Goal: Task Accomplishment & Management: Use online tool/utility

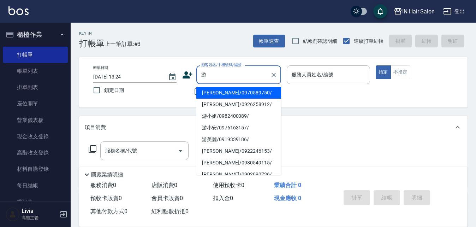
click at [212, 93] on li "[PERSON_NAME]/0970589750/" at bounding box center [238, 93] width 85 height 12
type input "[PERSON_NAME]/0970589750/"
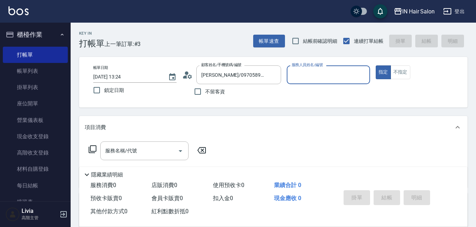
type input "8號店長Livia-8"
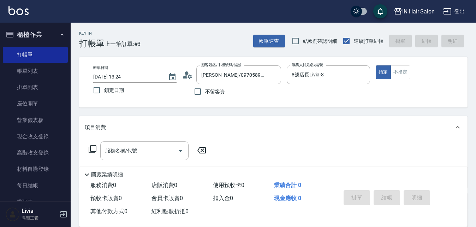
click at [96, 147] on icon at bounding box center [93, 149] width 8 height 8
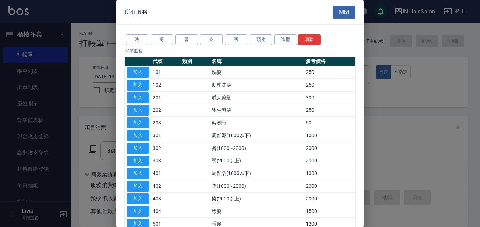
drag, startPoint x: 142, startPoint y: 71, endPoint x: 147, endPoint y: 78, distance: 8.9
click at [142, 71] on button "加入" at bounding box center [138, 72] width 23 height 11
type input "洗髮(101)"
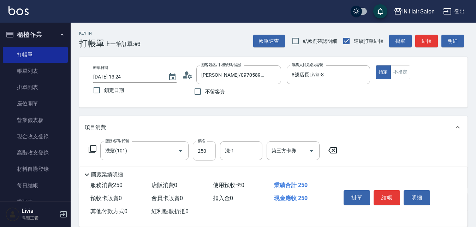
click at [206, 151] on input "250" at bounding box center [204, 150] width 23 height 19
type input "300"
click at [418, 153] on div "服務名稱/代號 洗髮(101) 服務名稱/代號 價格 300 價格 洗-1 洗-1 第三方卡券 第三方卡券" at bounding box center [273, 163] width 389 height 49
click at [392, 193] on button "結帳" at bounding box center [387, 197] width 27 height 15
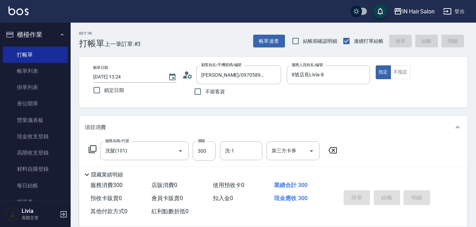
type input "[DATE] 15:24"
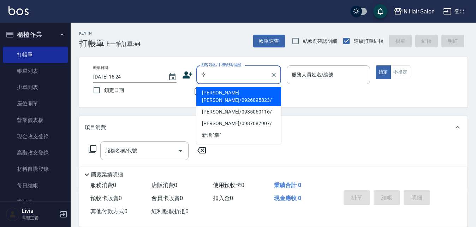
click at [217, 92] on li "[PERSON_NAME] [PERSON_NAME]/0926095823/" at bounding box center [238, 96] width 85 height 19
type input "[PERSON_NAME] [PERSON_NAME]/0926095823/"
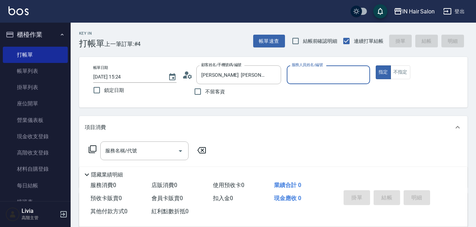
type input "6號設計師[PERSON_NAME]-6"
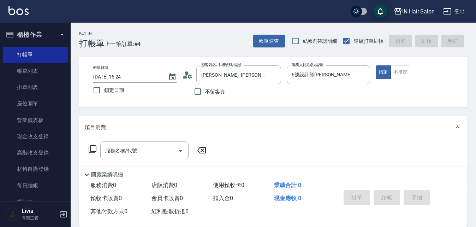
click at [94, 147] on icon at bounding box center [92, 149] width 8 height 8
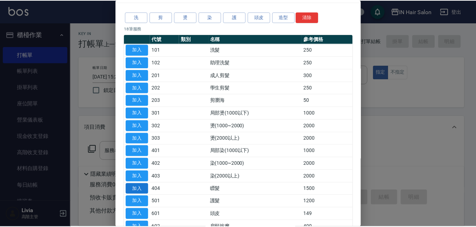
scroll to position [71, 0]
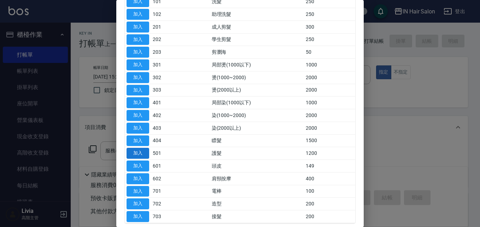
click at [138, 153] on button "加入" at bounding box center [138, 153] width 23 height 11
type input "護髮(501)"
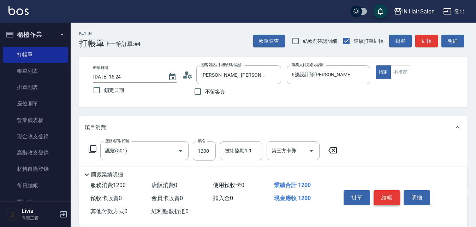
click at [387, 193] on button "結帳" at bounding box center [387, 197] width 27 height 15
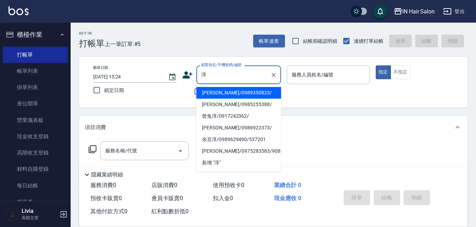
click at [217, 89] on li "[PERSON_NAME]/0989350823/" at bounding box center [238, 93] width 85 height 12
type input "[PERSON_NAME]/0989350823/"
type input "6號設計師[PERSON_NAME]-6"
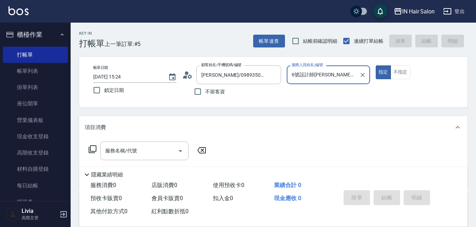
click at [94, 147] on icon at bounding box center [92, 149] width 8 height 8
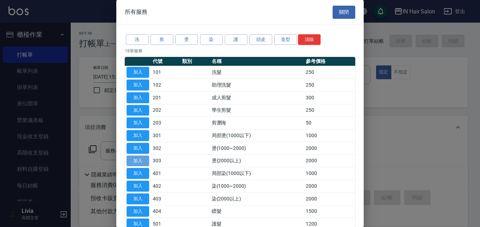
click at [134, 159] on button "加入" at bounding box center [138, 160] width 23 height 11
type input "燙(2000以上)(303)"
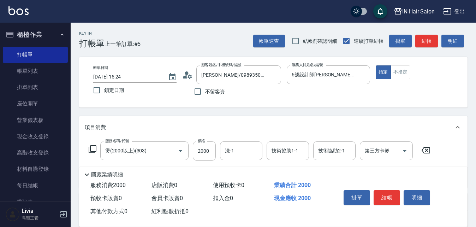
click at [94, 147] on icon at bounding box center [92, 149] width 8 height 8
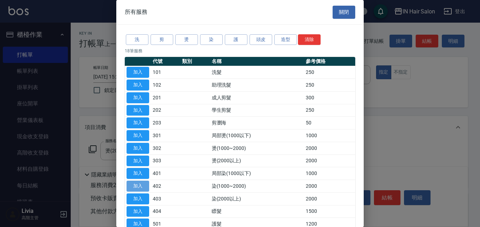
click at [140, 184] on button "加入" at bounding box center [138, 186] width 23 height 11
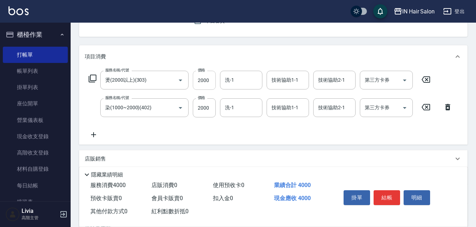
click at [210, 79] on input "2000" at bounding box center [204, 80] width 23 height 19
type input "2100"
click at [210, 108] on input "2000" at bounding box center [204, 107] width 23 height 19
type input "1500"
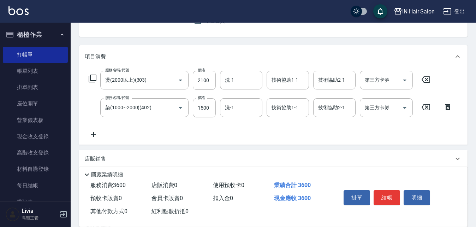
click at [171, 132] on div "服務名稱/代號 燙(2000以上)(303) 服務名稱/代號 價格 2100 價格 洗-1 洗-1 技術協助1-1 技術協助1-1 技術協助2-1 技術協助2…" at bounding box center [271, 105] width 372 height 68
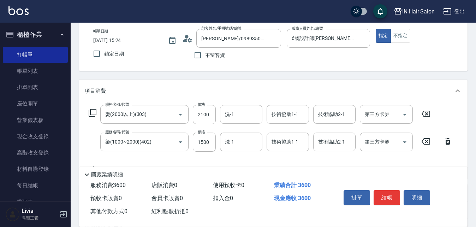
scroll to position [0, 0]
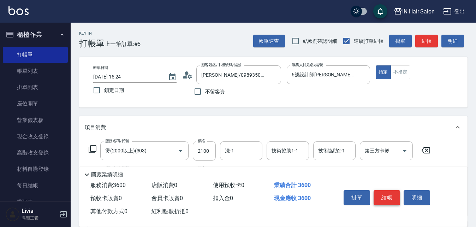
click at [387, 197] on button "結帳" at bounding box center [387, 197] width 27 height 15
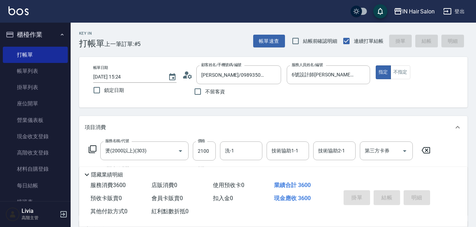
type input "[DATE] 15:25"
